Goal: Information Seeking & Learning: Check status

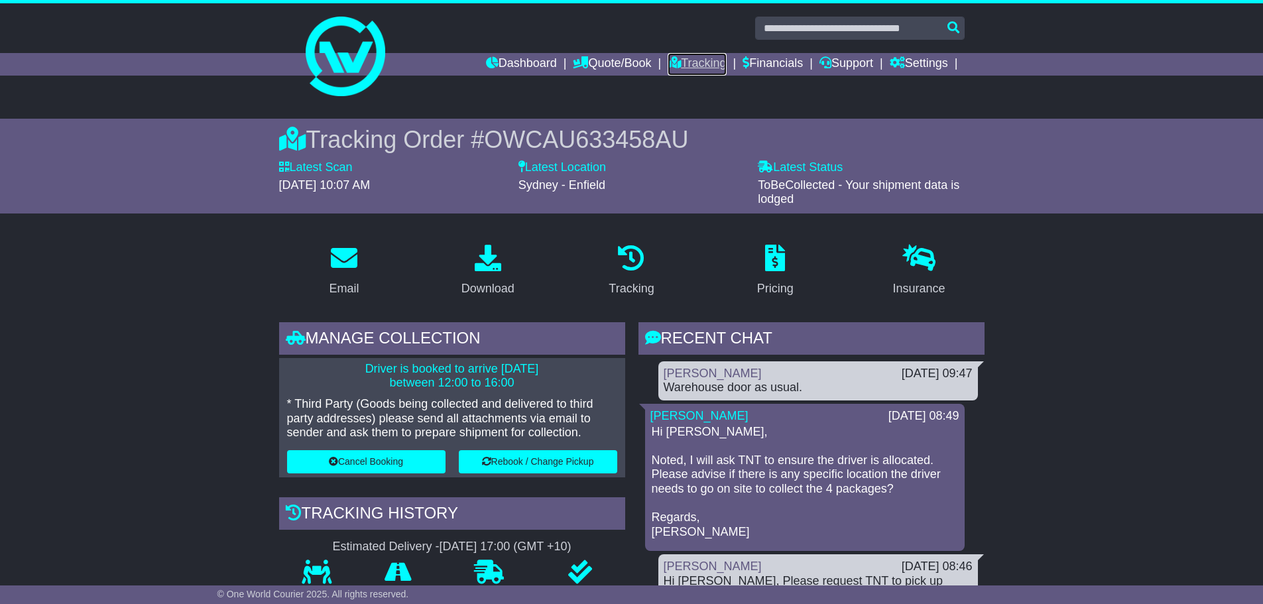
click at [702, 56] on link "Tracking" at bounding box center [697, 64] width 58 height 23
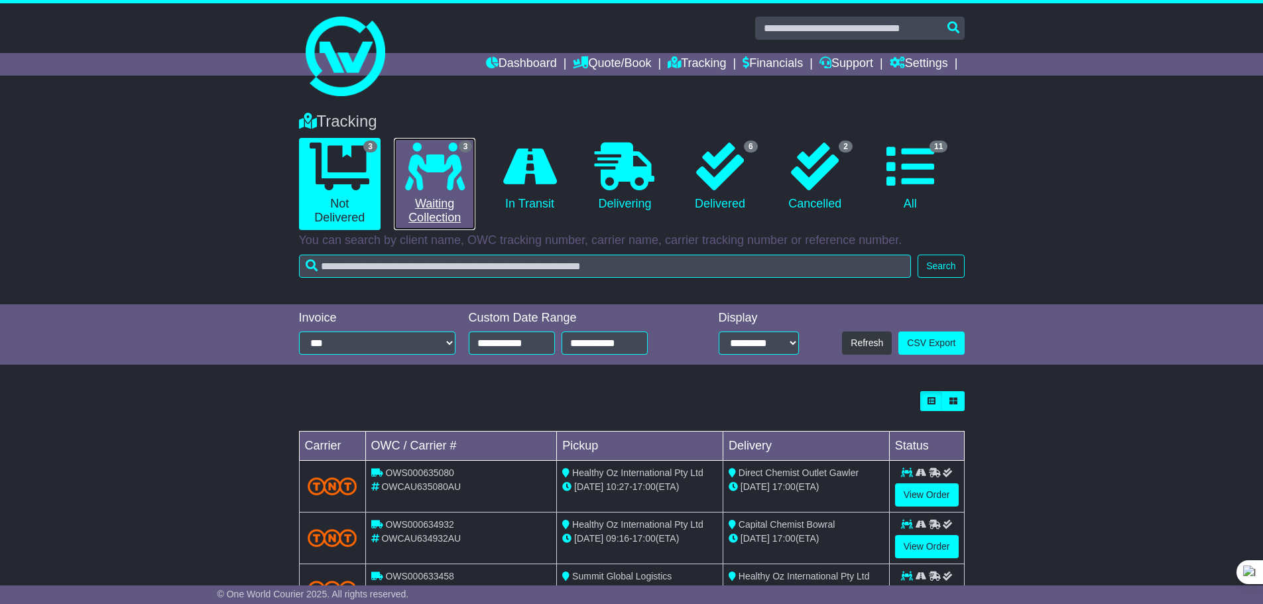
click at [439, 175] on icon at bounding box center [435, 167] width 60 height 48
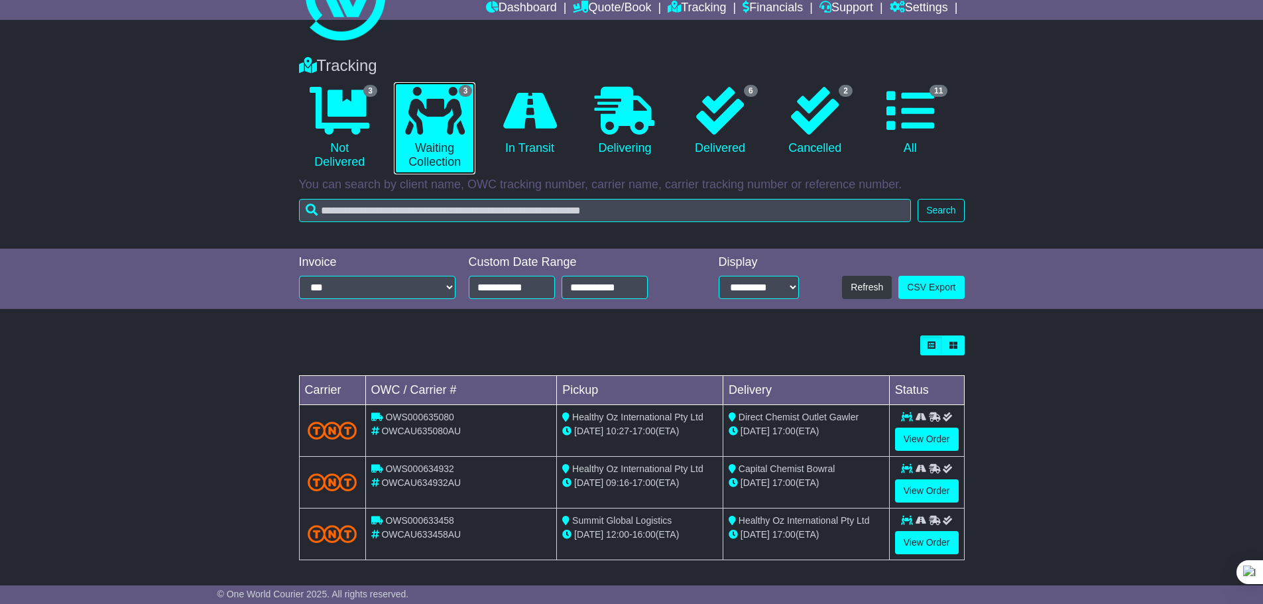
scroll to position [59, 0]
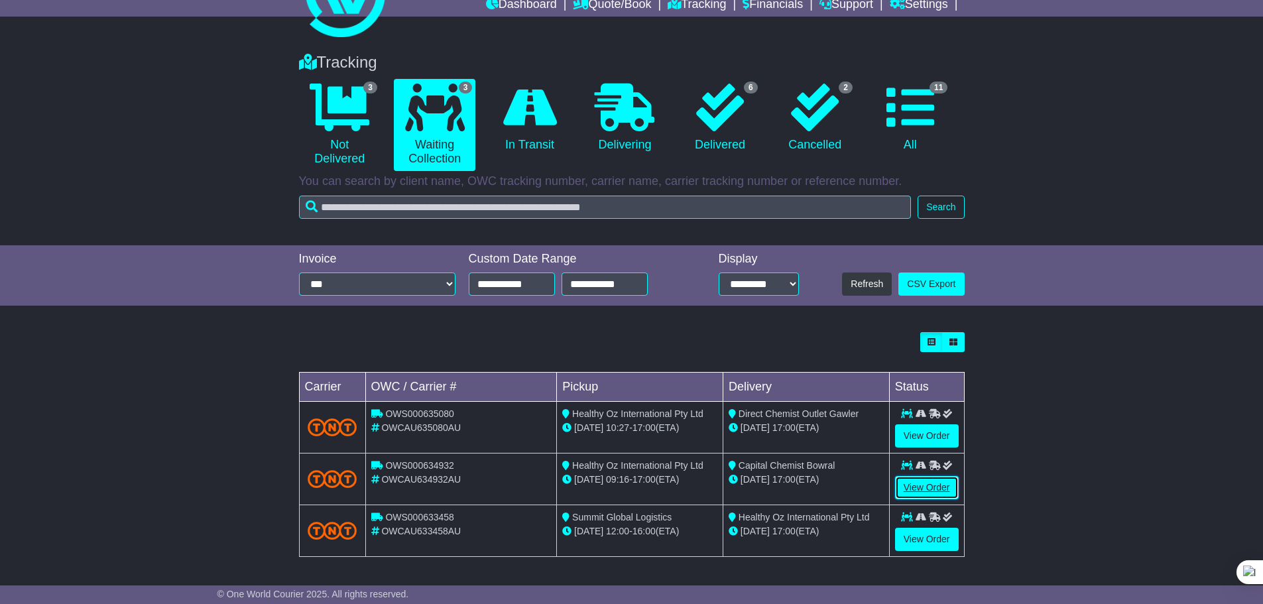
click at [924, 482] on link "View Order" at bounding box center [927, 487] width 64 height 23
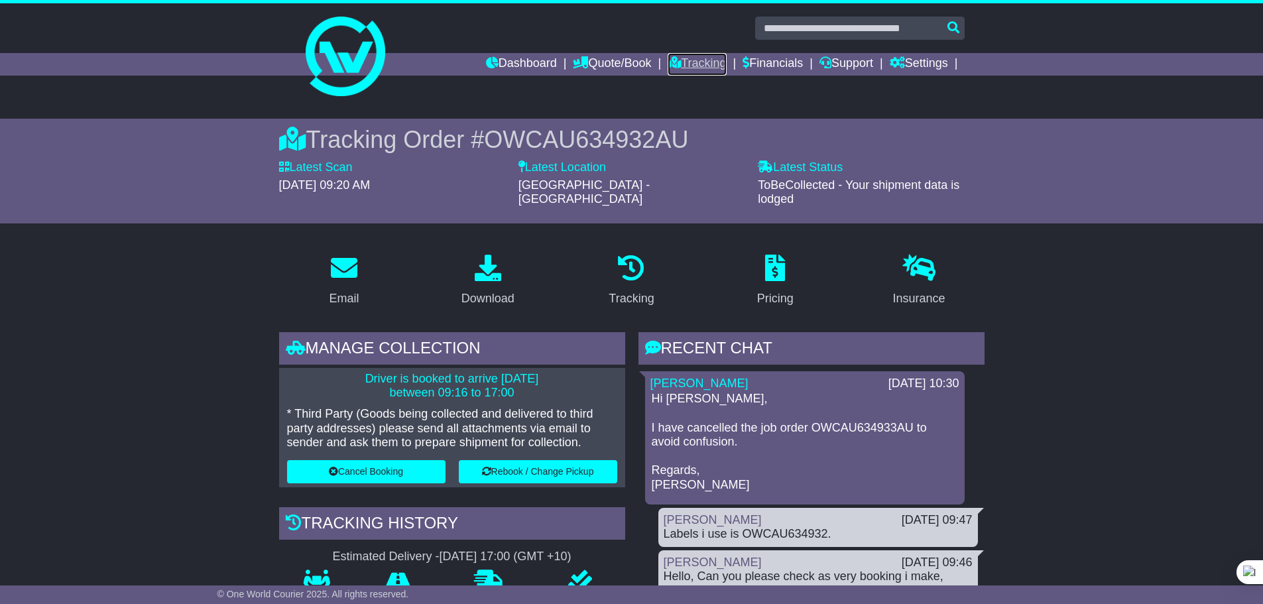
click at [705, 70] on link "Tracking" at bounding box center [697, 64] width 58 height 23
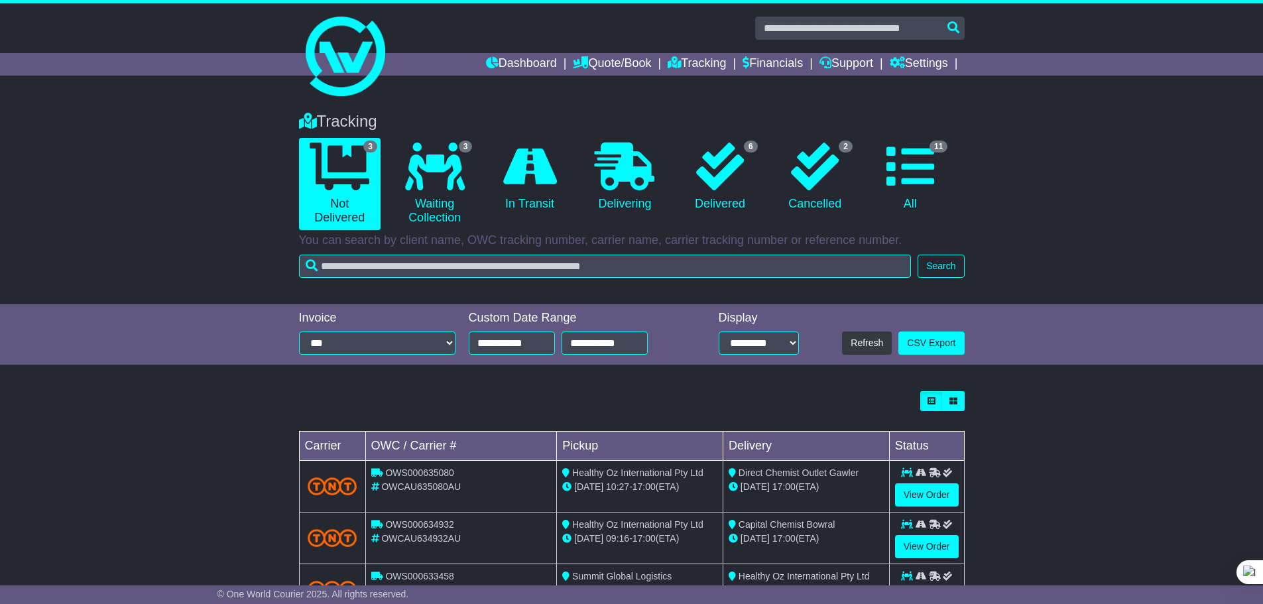
click at [1072, 442] on div "Loading... No bookings found Carrier OWC / Carrier # Pickup Delivery Status OWS…" at bounding box center [631, 511] width 1263 height 252
click at [1073, 461] on div "Loading... No bookings found Carrier OWC / Carrier # Pickup Delivery Status OWS…" at bounding box center [631, 511] width 1263 height 252
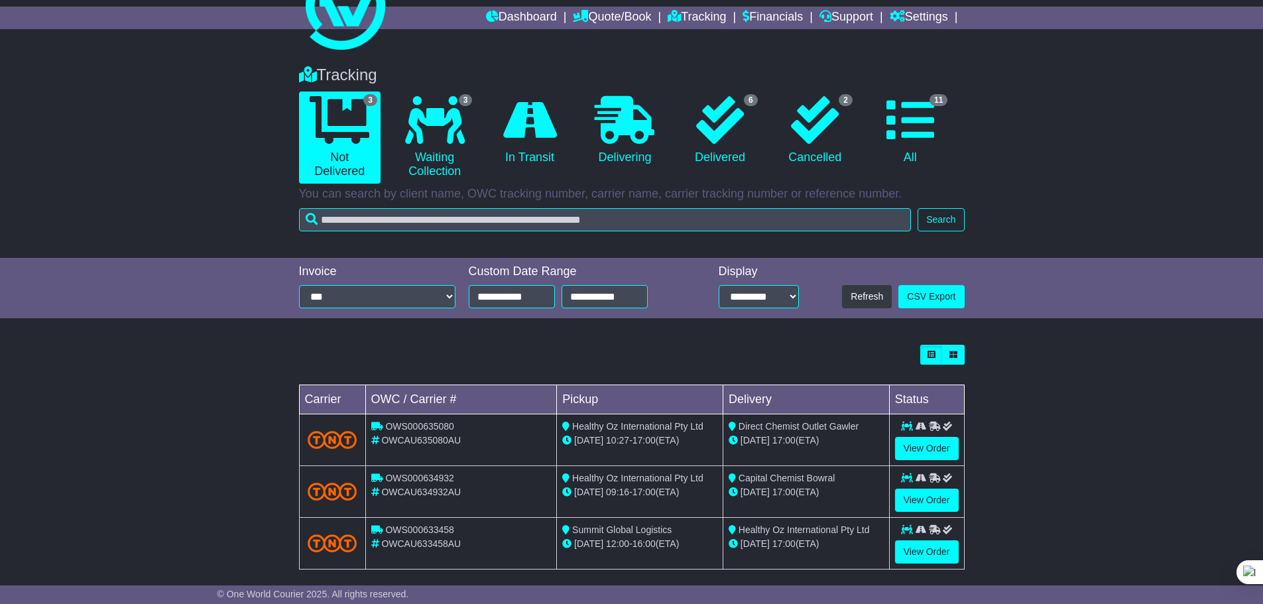
scroll to position [59, 0]
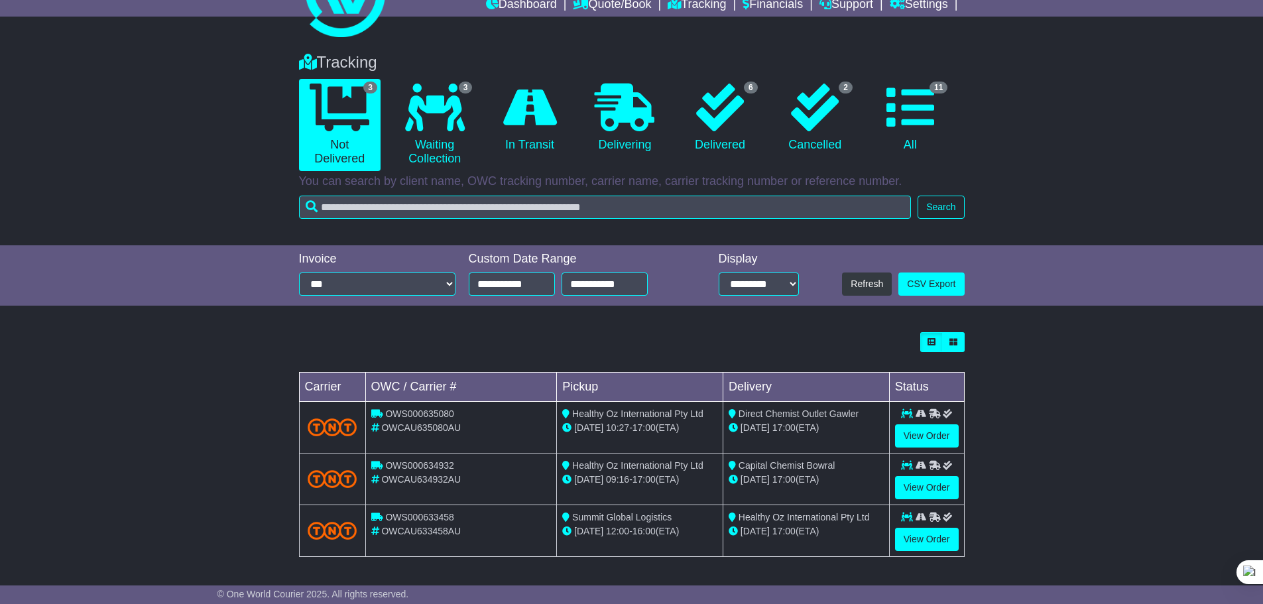
click at [1054, 398] on div "Loading... No bookings found Carrier OWC / Carrier # Pickup Delivery Status OWS…" at bounding box center [631, 452] width 1263 height 252
